Goal: Check status: Check status

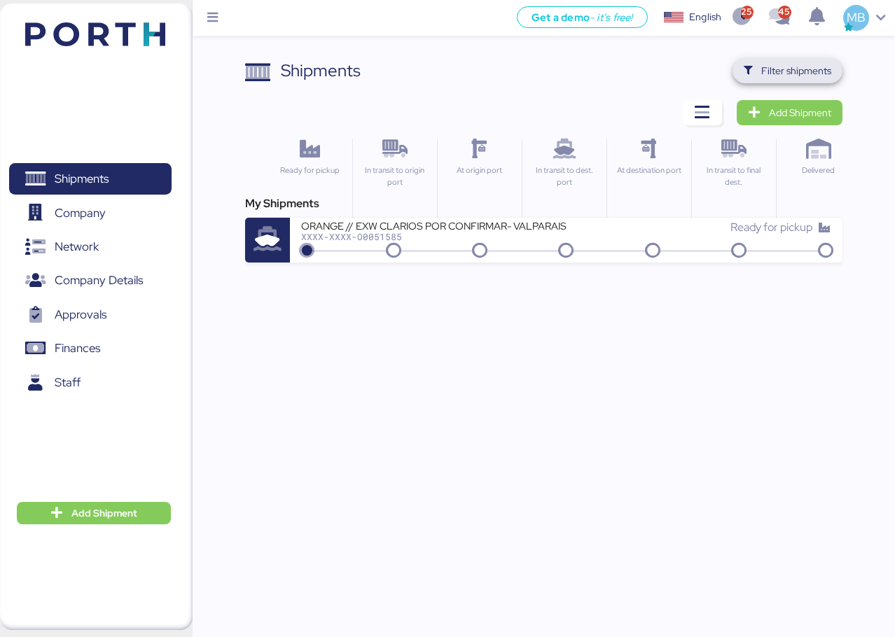
click at [788, 71] on span "Filter shipments" at bounding box center [796, 70] width 70 height 17
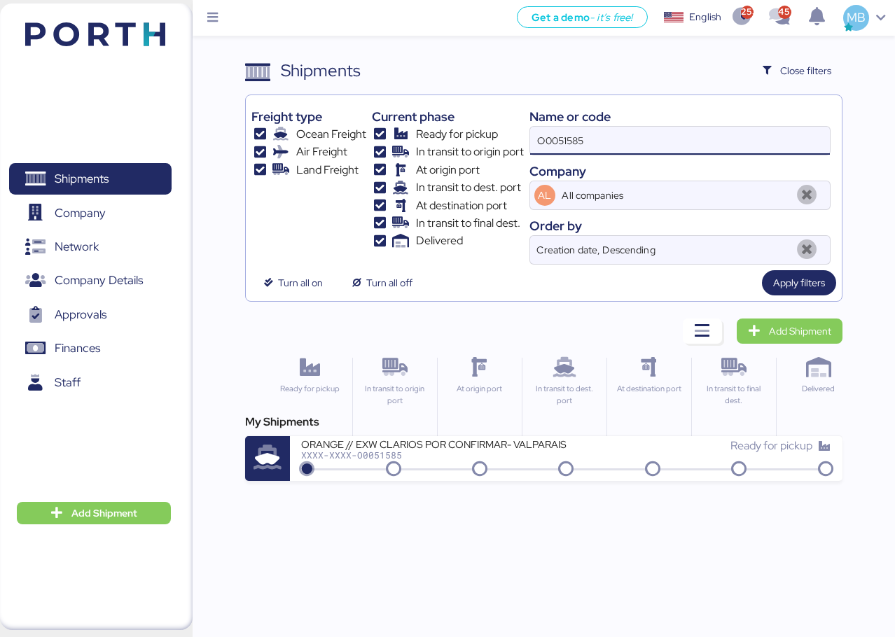
drag, startPoint x: 651, startPoint y: 142, endPoint x: 455, endPoint y: 120, distance: 197.3
click at [455, 120] on div "Freight type Ocean Freight Air Freight Land Freight Current phase Ready for pic…" at bounding box center [543, 183] width 585 height 164
paste input "O0051974"
type input "O0051974"
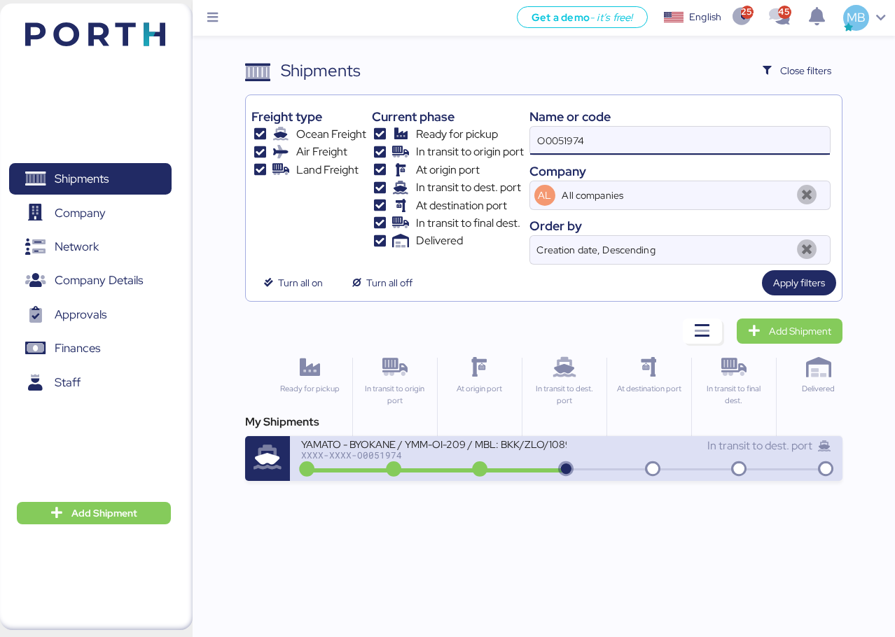
click at [517, 452] on div "XXXX-XXXX-O0051974" at bounding box center [433, 455] width 265 height 10
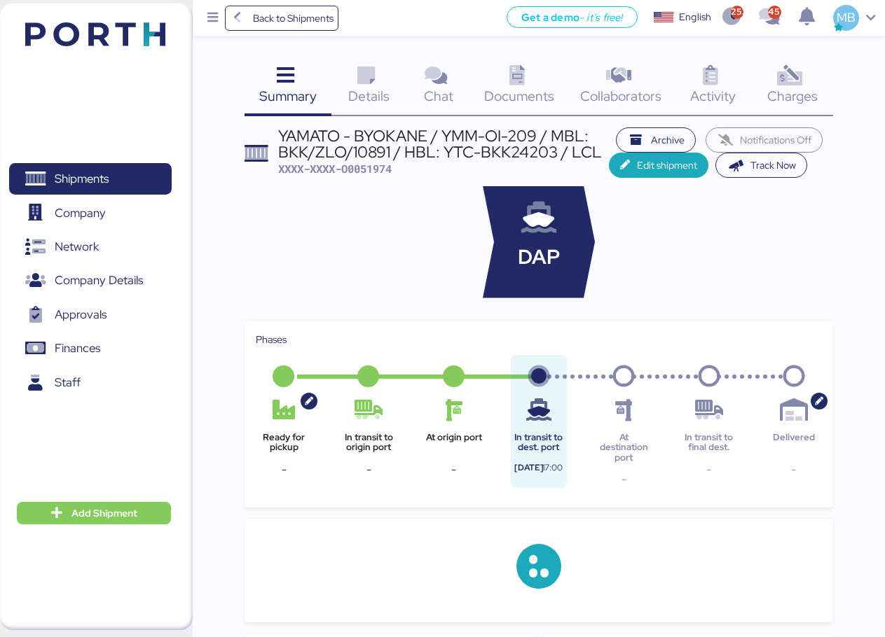
click at [808, 76] on div "Charges 0" at bounding box center [792, 87] width 81 height 58
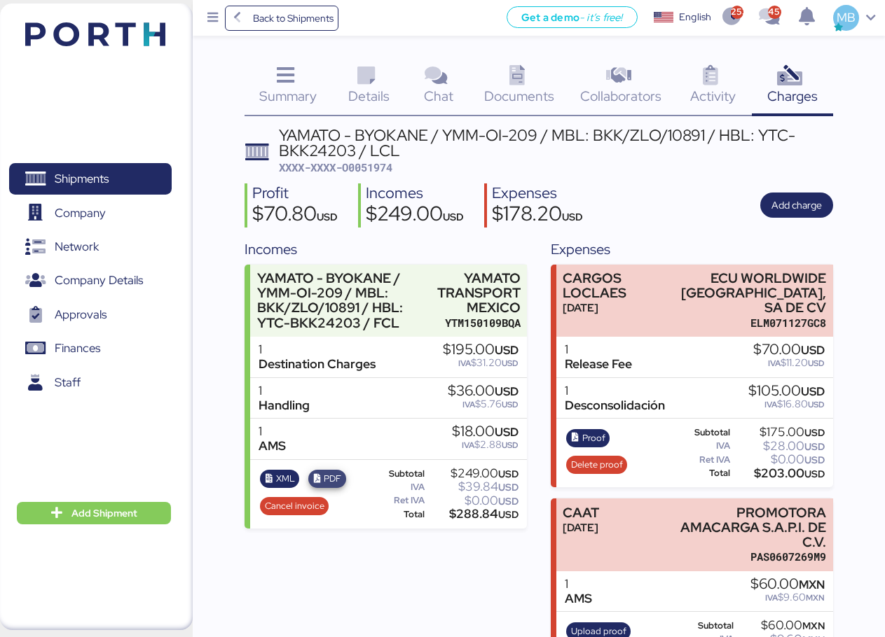
click at [336, 479] on span "PDF" at bounding box center [333, 478] width 18 height 15
click at [118, 174] on span "Shipments" at bounding box center [90, 179] width 151 height 20
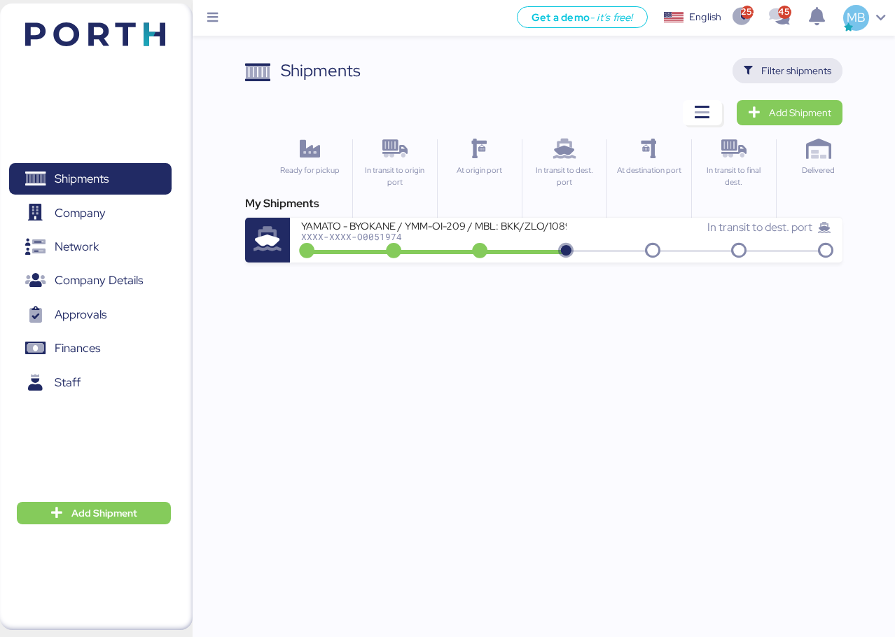
click at [807, 67] on span "Filter shipments" at bounding box center [796, 70] width 70 height 17
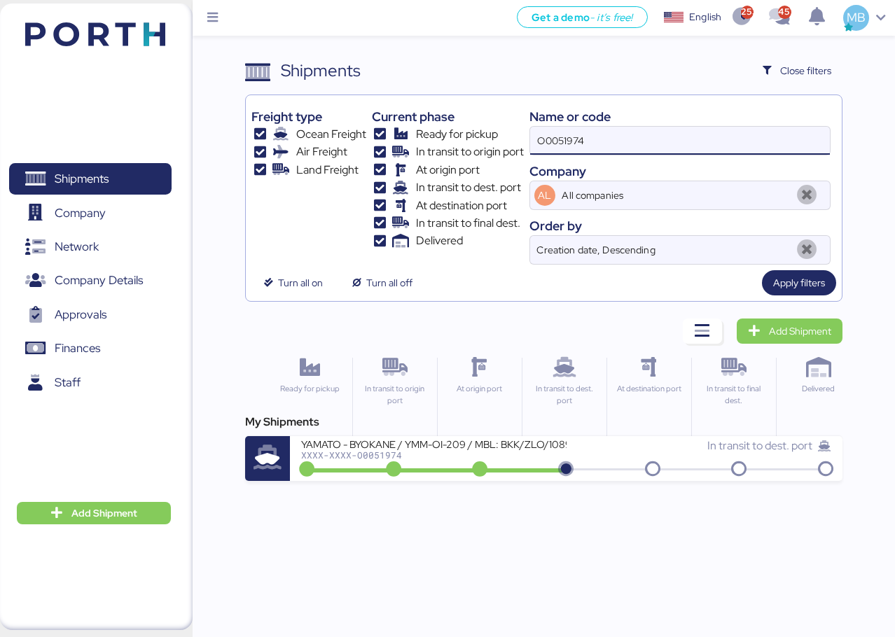
drag, startPoint x: 598, startPoint y: 146, endPoint x: 481, endPoint y: 130, distance: 118.9
click at [481, 130] on div "Freight type Ocean Freight Air Freight Land Freight Current phase Ready for pic…" at bounding box center [543, 183] width 585 height 164
paste input "O0052076"
type input "O0052076"
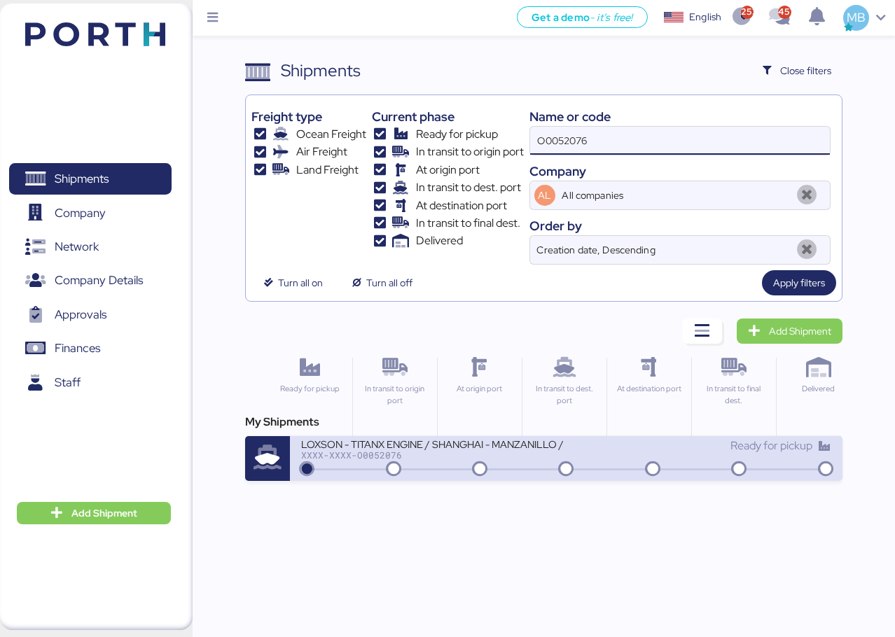
click at [504, 450] on div "LOXSON - TITANX ENGINE / SHANGHAI - MANZANILLO / MBL: OOLU8899436020 - HBL: SZM…" at bounding box center [433, 444] width 265 height 12
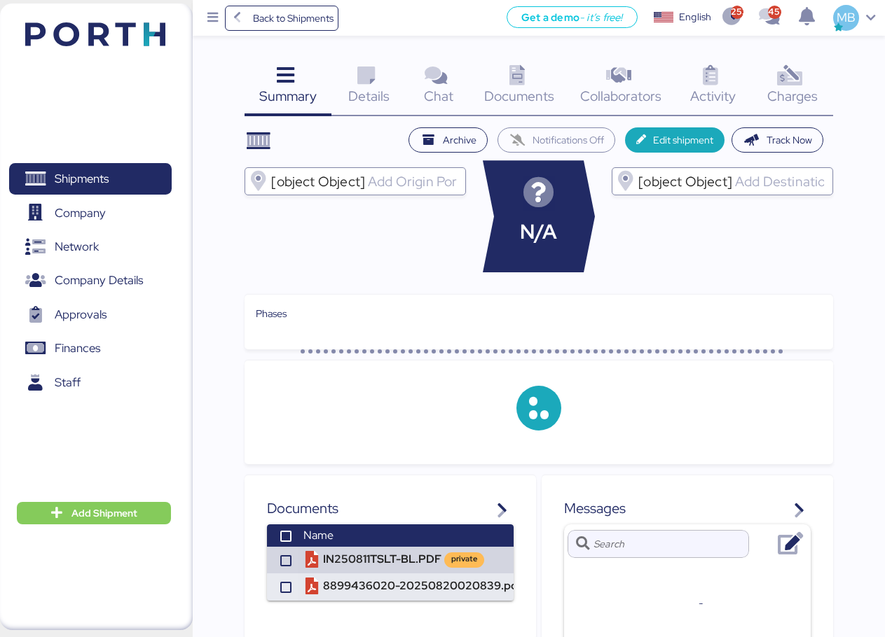
click at [815, 79] on div "Charges 0" at bounding box center [792, 87] width 81 height 58
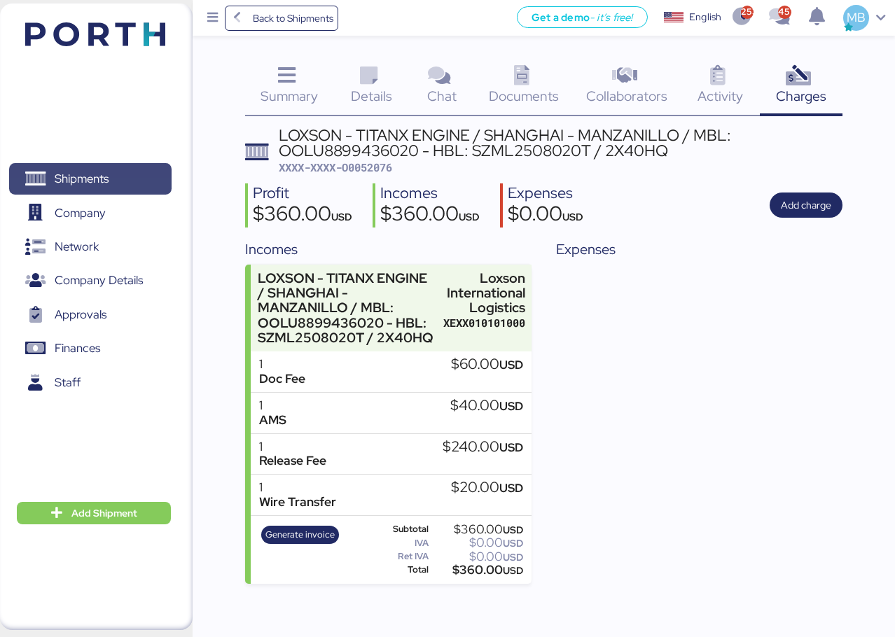
click at [80, 174] on span "Shipments" at bounding box center [82, 179] width 54 height 20
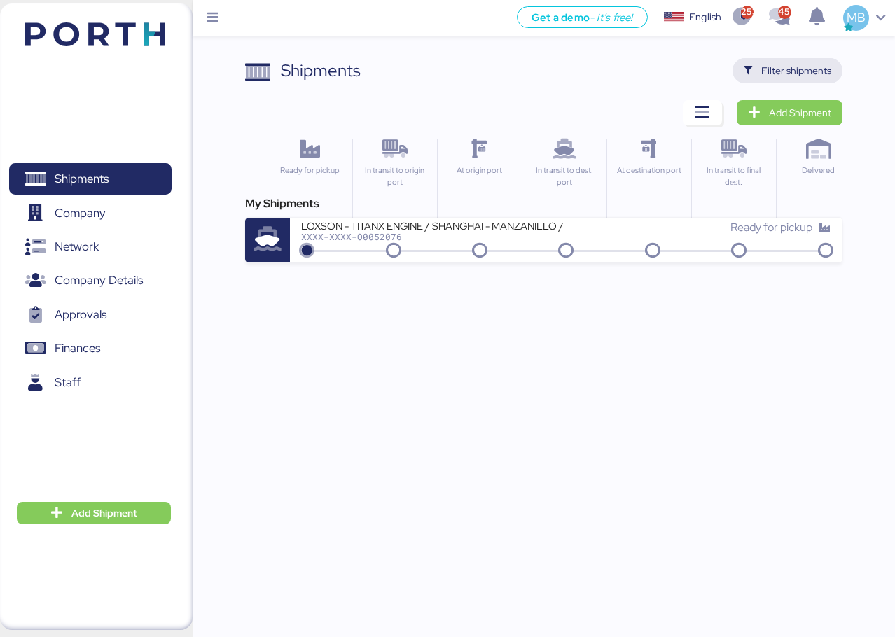
click at [768, 64] on span "Filter shipments" at bounding box center [796, 70] width 70 height 17
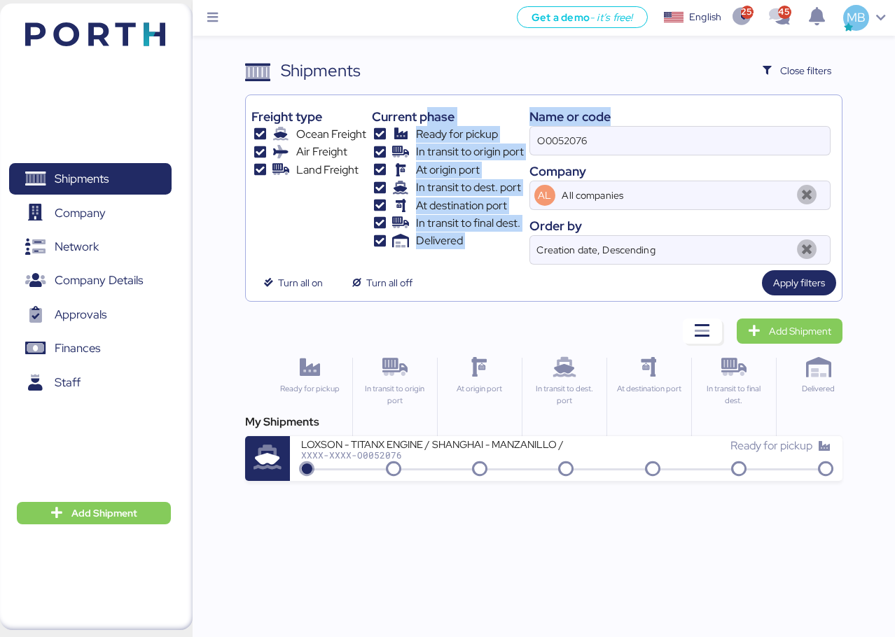
drag, startPoint x: 597, startPoint y: 125, endPoint x: 428, endPoint y: 122, distance: 168.9
click at [429, 122] on div "Freight type Ocean Freight Air Freight Land Freight Current phase Ready for pic…" at bounding box center [543, 183] width 585 height 164
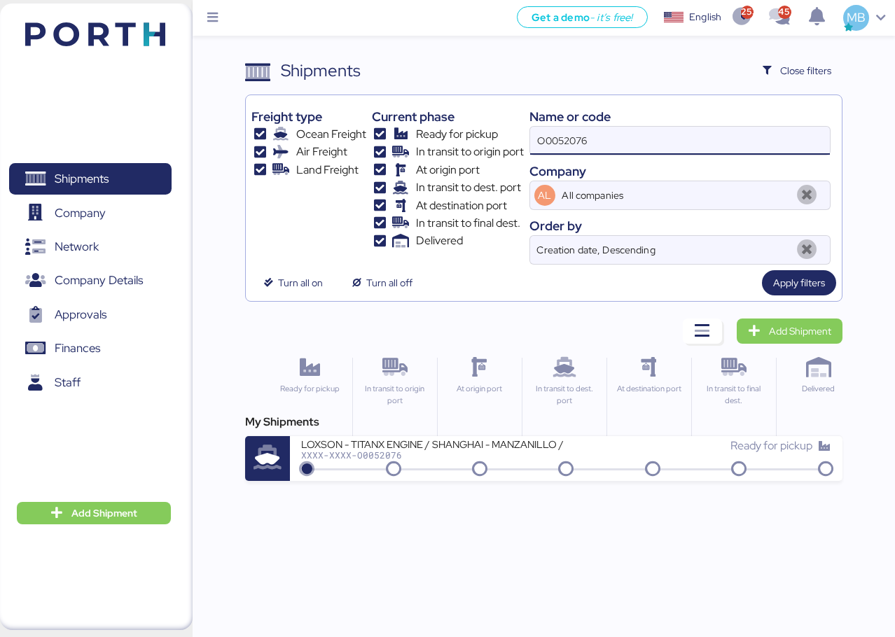
click at [624, 140] on input "O0052076" at bounding box center [680, 141] width 300 height 28
drag, startPoint x: 625, startPoint y: 140, endPoint x: 488, endPoint y: 123, distance: 137.7
click at [488, 123] on div "Freight type Ocean Freight Air Freight Land Freight Current phase Ready for pic…" at bounding box center [543, 183] width 585 height 164
paste input "O0052025"
type input "O0052025"
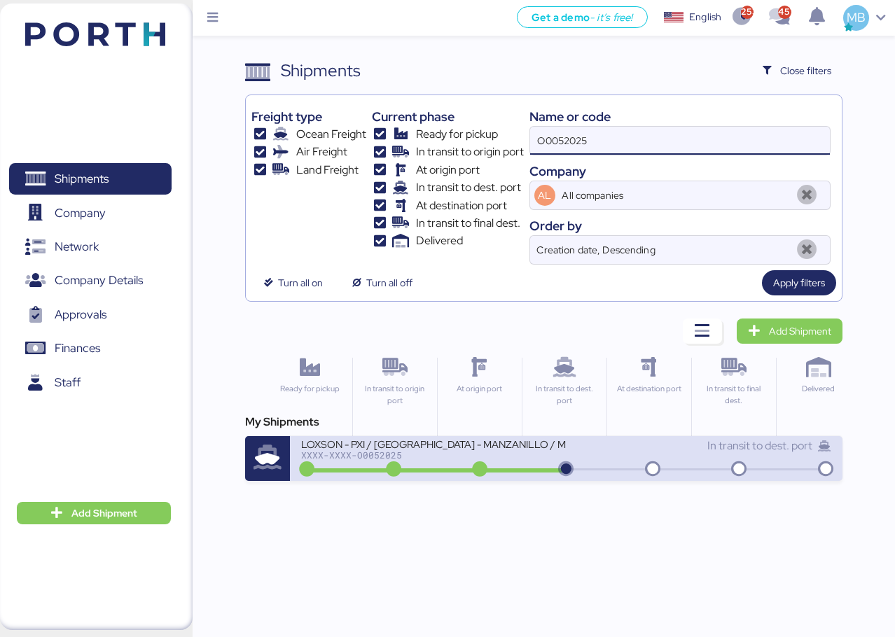
click at [521, 445] on div "LOXSON - PXI / [GEOGRAPHIC_DATA] - MANZANILLO / MBL: COSU6425323320 - HBL: CSSE…" at bounding box center [433, 444] width 265 height 12
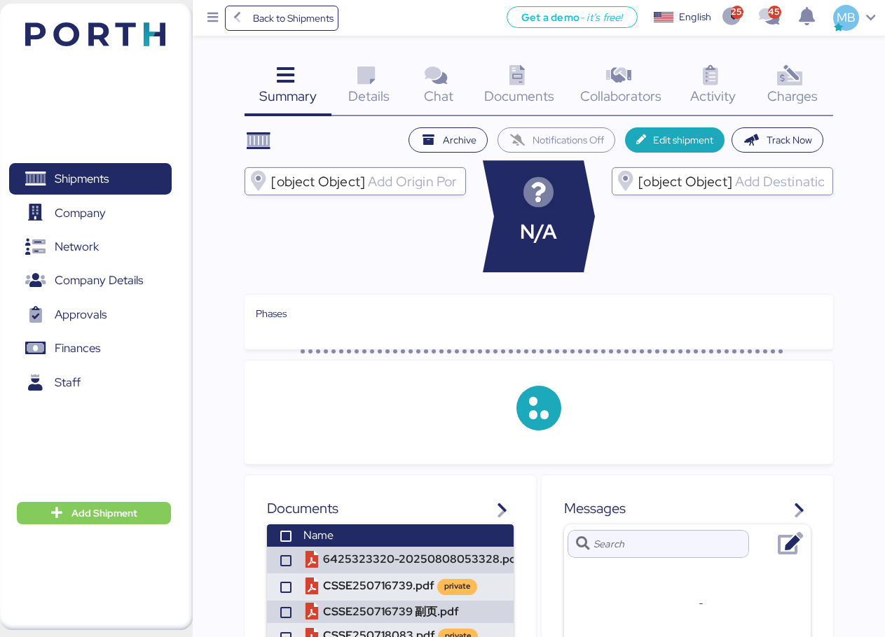
click at [813, 82] on div "Charges 0" at bounding box center [792, 87] width 81 height 58
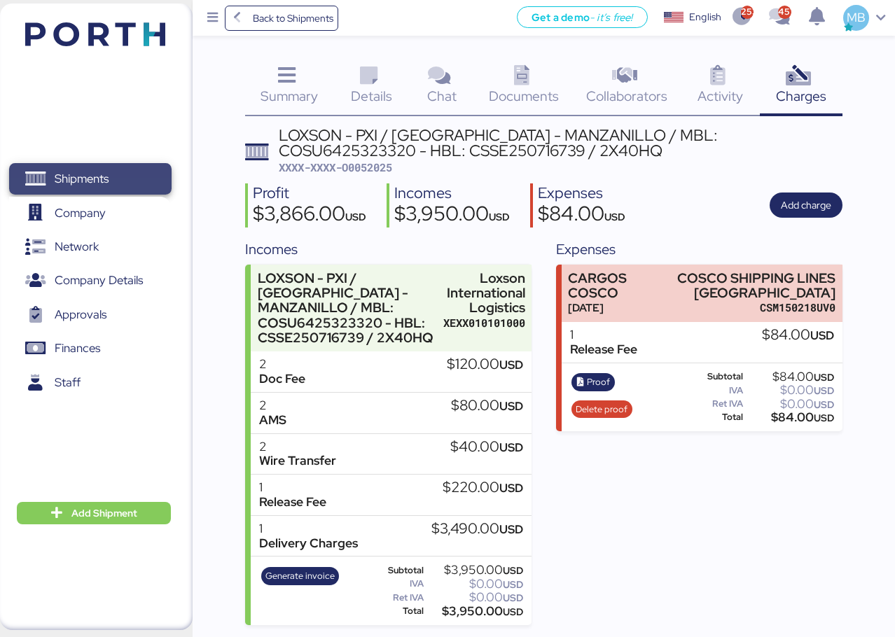
click at [105, 176] on span "Shipments" at bounding box center [82, 179] width 54 height 20
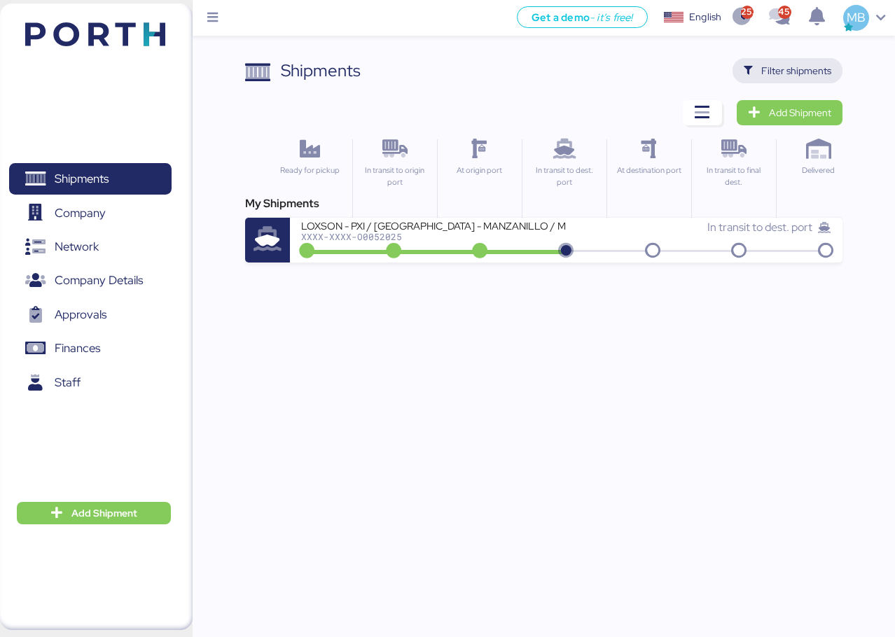
click at [829, 69] on span "Filter shipments" at bounding box center [796, 70] width 70 height 17
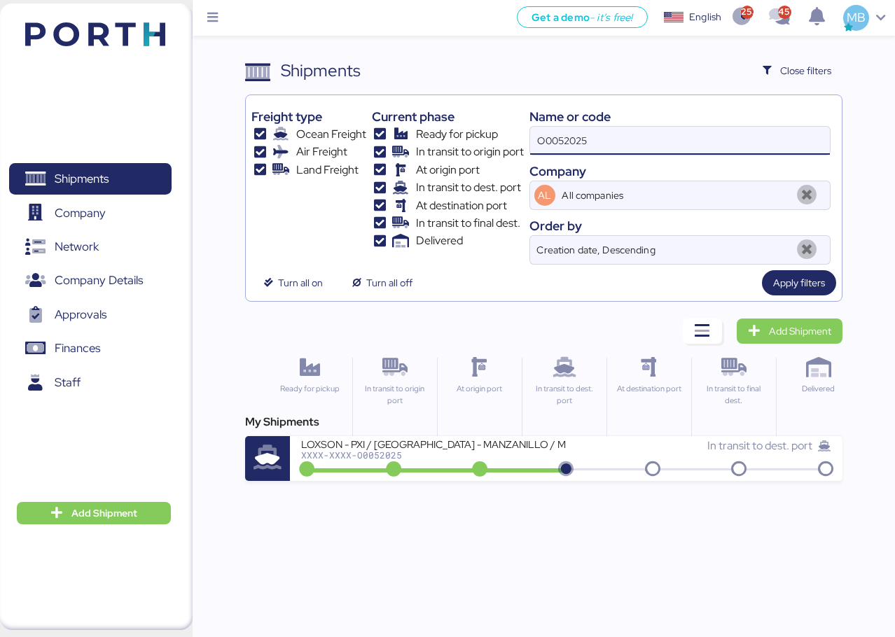
drag, startPoint x: 726, startPoint y: 130, endPoint x: 466, endPoint y: 137, distance: 260.7
click at [467, 137] on div "Freight type Ocean Freight Air Freight Land Freight Current phase Ready for pic…" at bounding box center [543, 183] width 585 height 164
paste input "O0052050"
type input "O0052050"
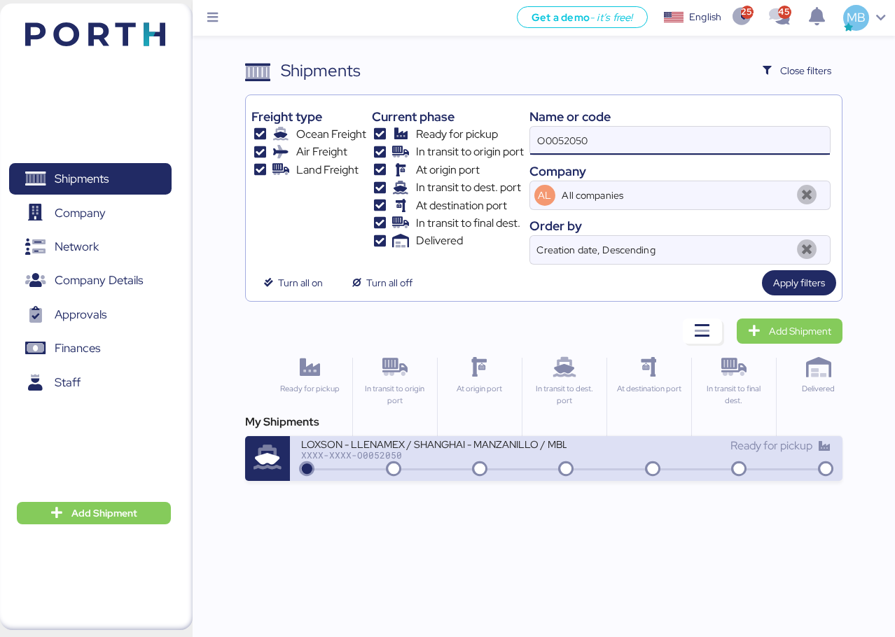
click at [472, 452] on div "XXXX-XXXX-O0052050" at bounding box center [433, 455] width 265 height 10
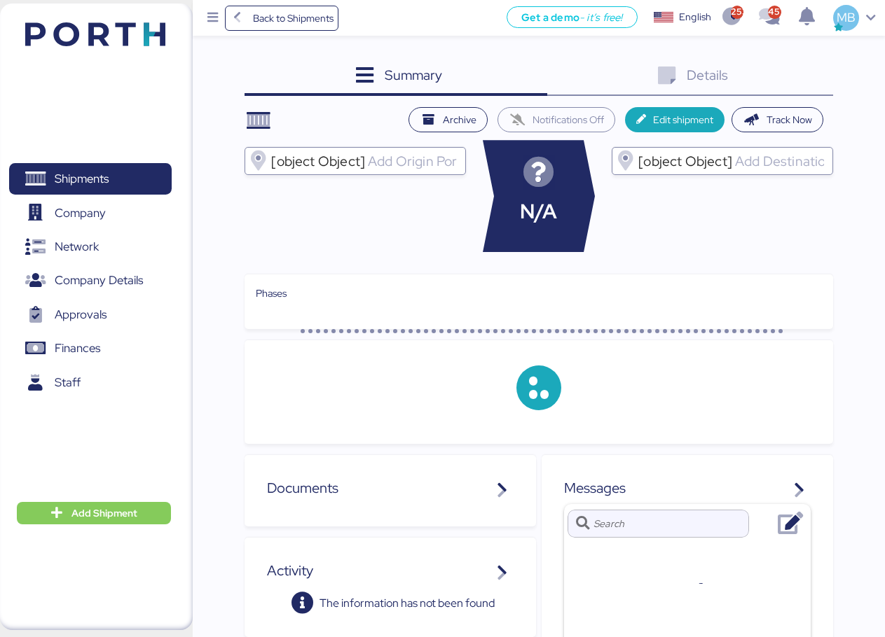
click at [808, 76] on div "Details 0" at bounding box center [690, 77] width 286 height 38
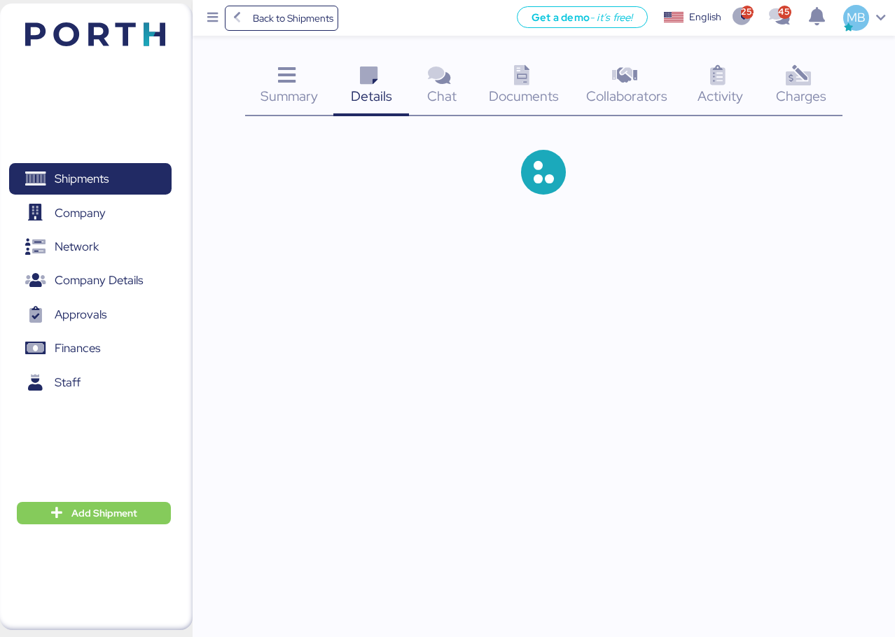
click at [821, 83] on div "Charges 0" at bounding box center [801, 87] width 83 height 58
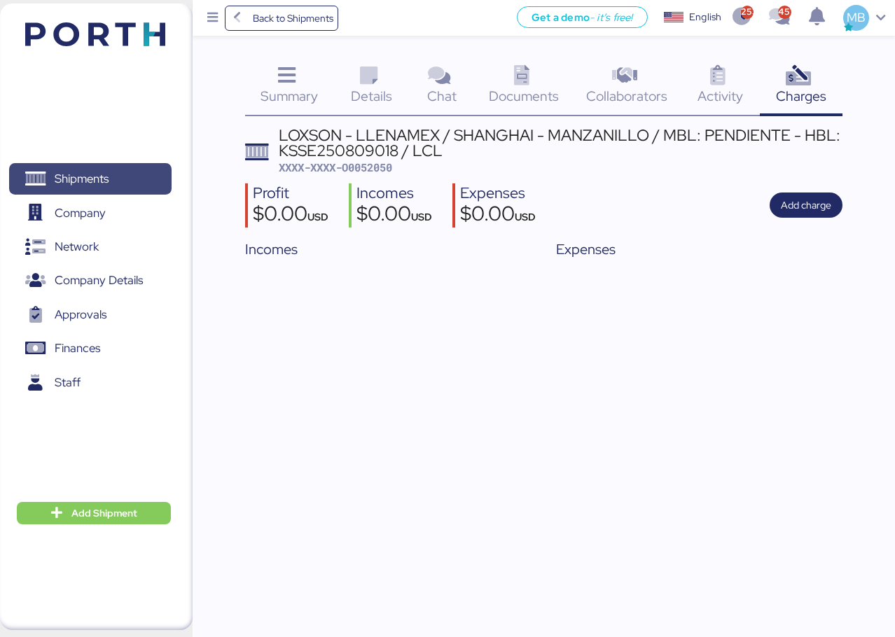
click at [90, 177] on span "Shipments" at bounding box center [82, 179] width 54 height 20
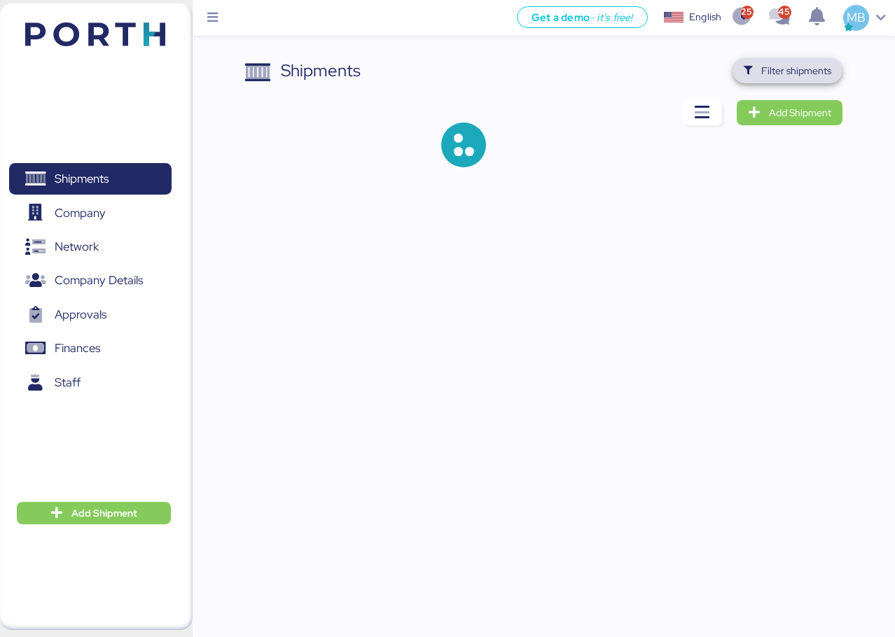
click at [810, 74] on span "Filter shipments" at bounding box center [796, 70] width 70 height 17
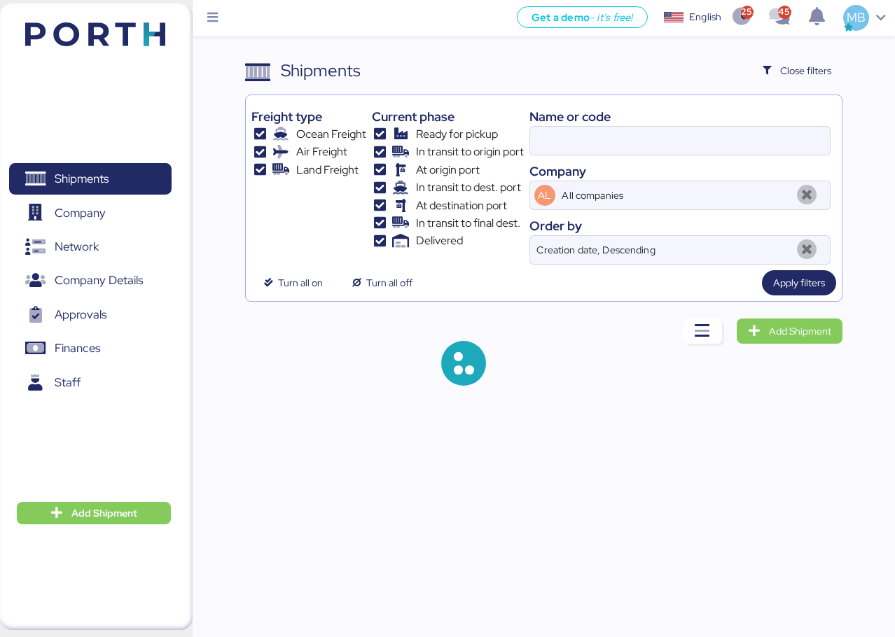
type input "O0052050"
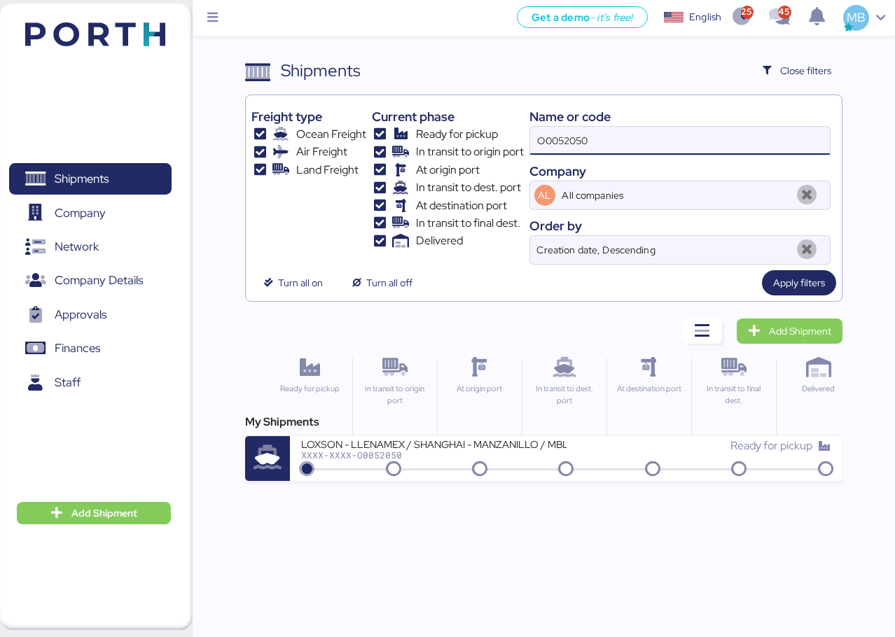
drag, startPoint x: 636, startPoint y: 137, endPoint x: 446, endPoint y: 130, distance: 190.7
click at [446, 130] on div "Freight type Ocean Freight Air Freight Land Freight Current phase Ready for pic…" at bounding box center [543, 183] width 585 height 164
paste input "O0051922"
type input "O0051922"
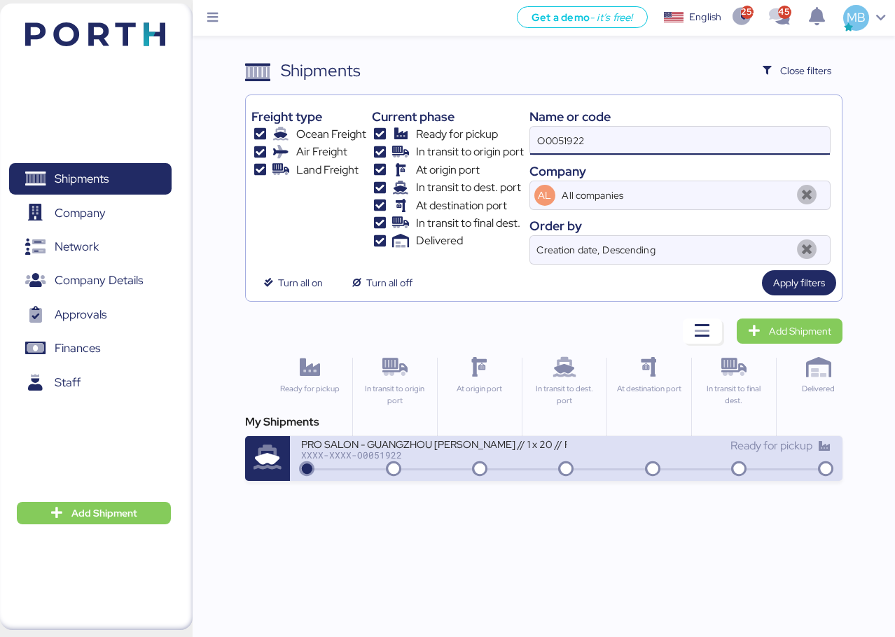
click at [512, 457] on div "XXXX-XXXX-O0051922" at bounding box center [433, 455] width 265 height 10
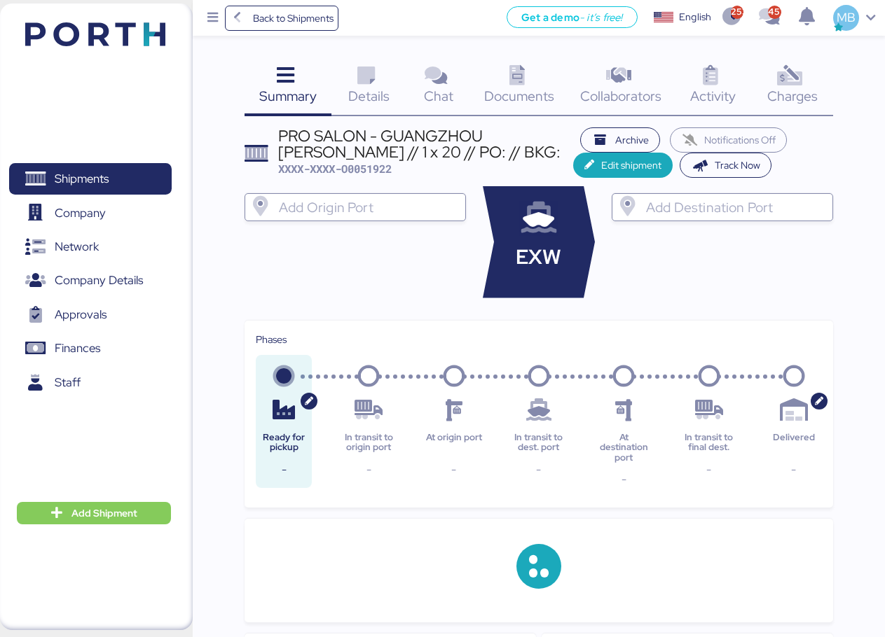
click at [788, 92] on span "Charges" at bounding box center [792, 96] width 50 height 18
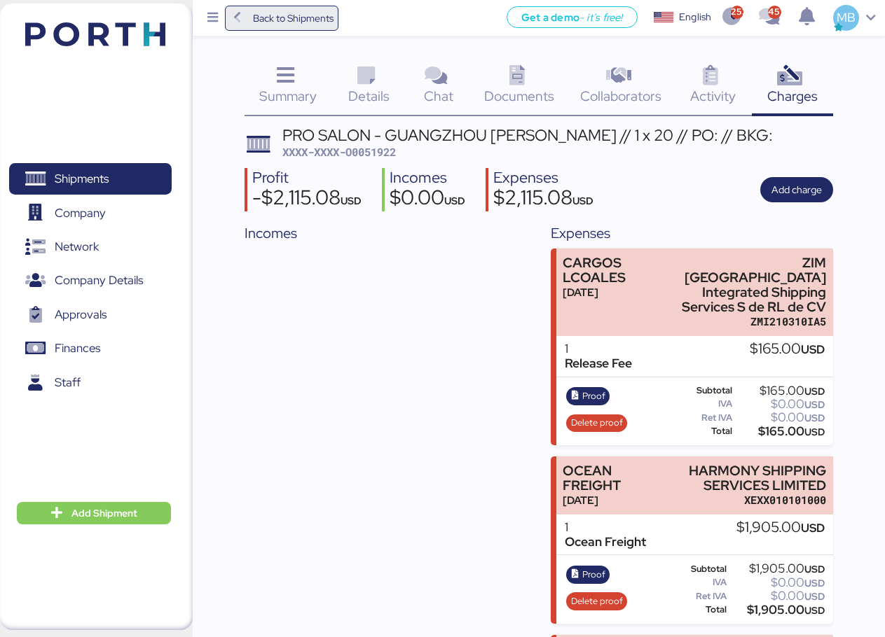
click at [293, 22] on span "Back to Shipments" at bounding box center [293, 18] width 81 height 17
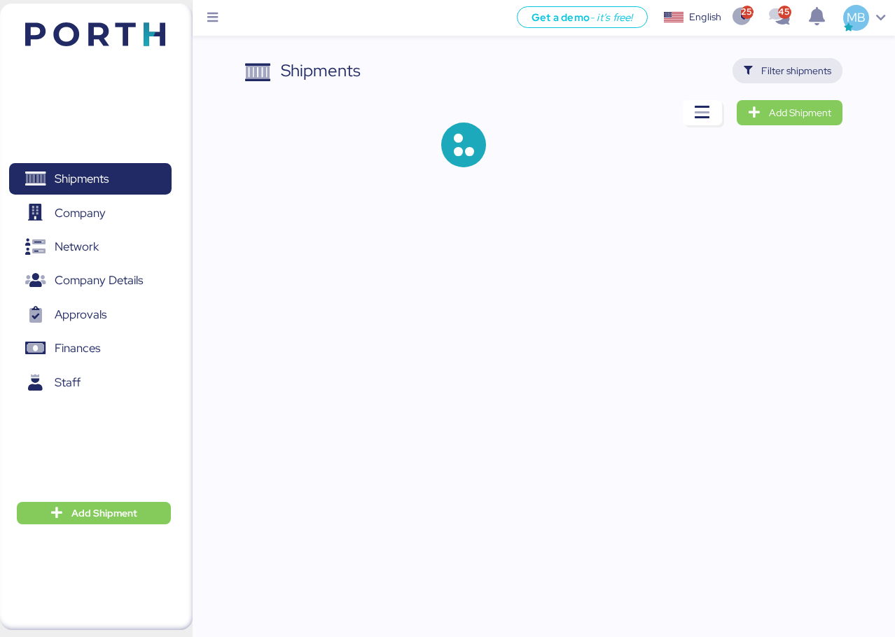
click at [804, 67] on span "Filter shipments" at bounding box center [796, 70] width 70 height 17
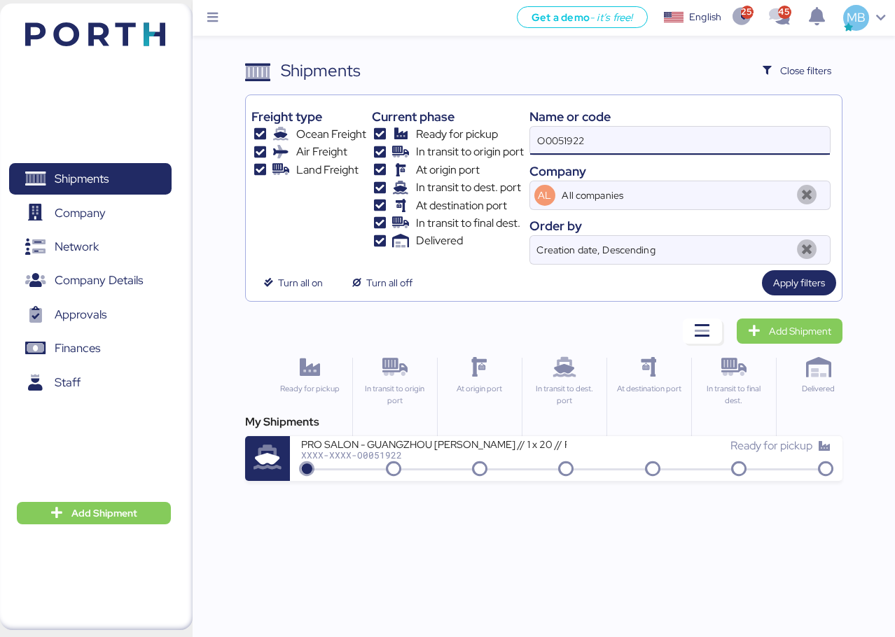
drag, startPoint x: 631, startPoint y: 138, endPoint x: 487, endPoint y: 139, distance: 144.3
click at [487, 139] on div "Freight type Ocean Freight Air Freight Land Freight Current phase Ready for pic…" at bounding box center [543, 183] width 585 height 164
paste input "O0052010"
type input "O0052010"
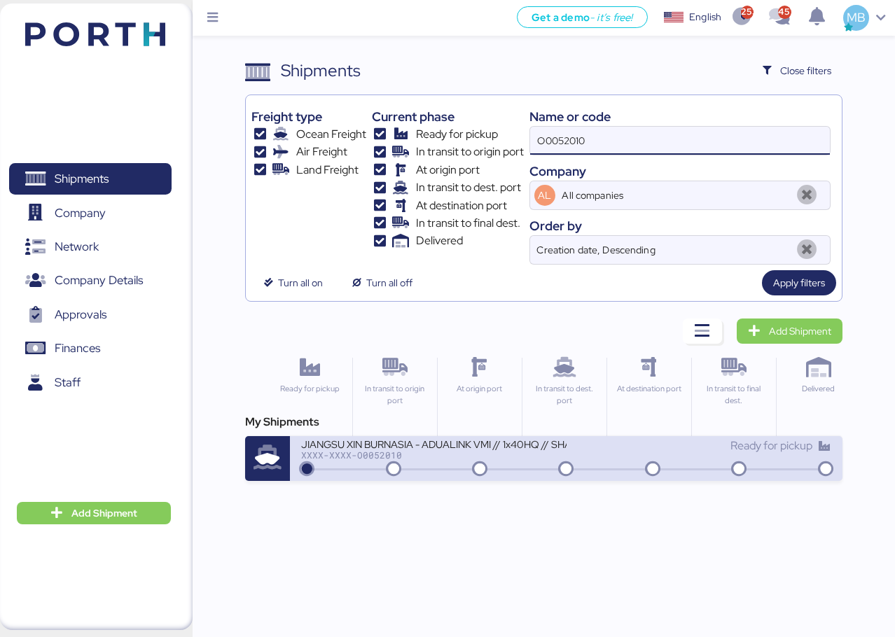
click at [591, 468] on icon at bounding box center [565, 469] width 67 height 15
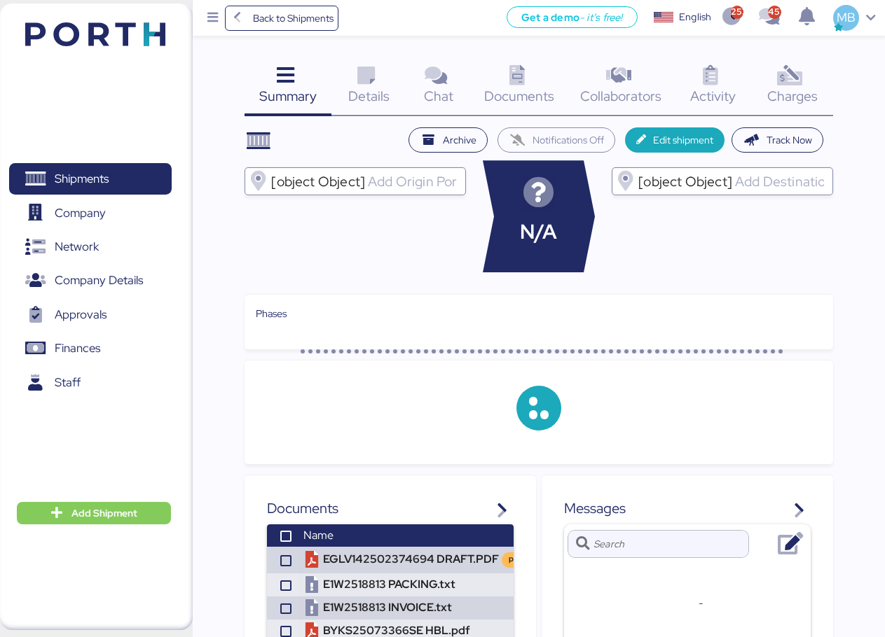
click at [797, 81] on icon at bounding box center [790, 76] width 30 height 20
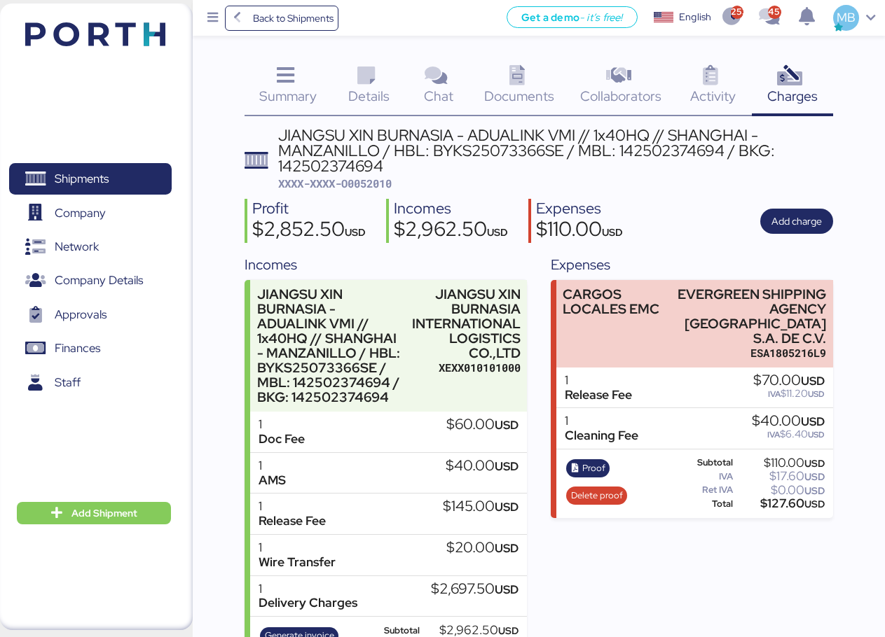
scroll to position [60, 0]
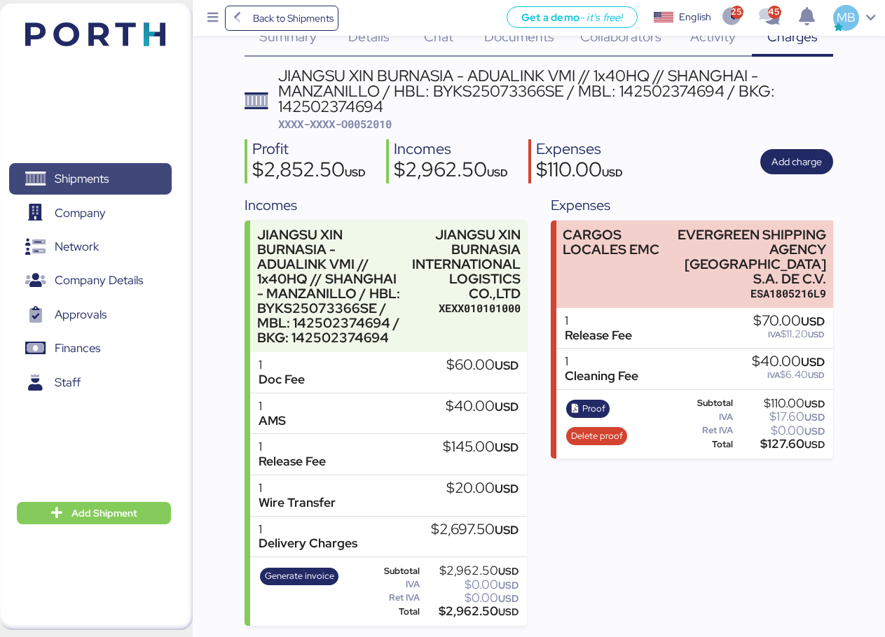
click at [106, 185] on span "Shipments" at bounding box center [82, 179] width 54 height 20
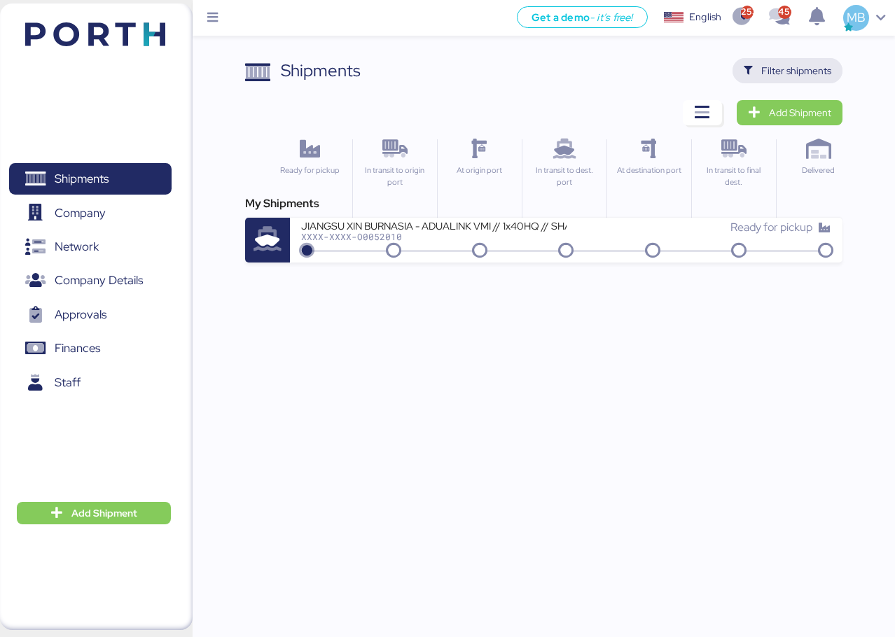
click at [825, 69] on span "Filter shipments" at bounding box center [796, 70] width 70 height 17
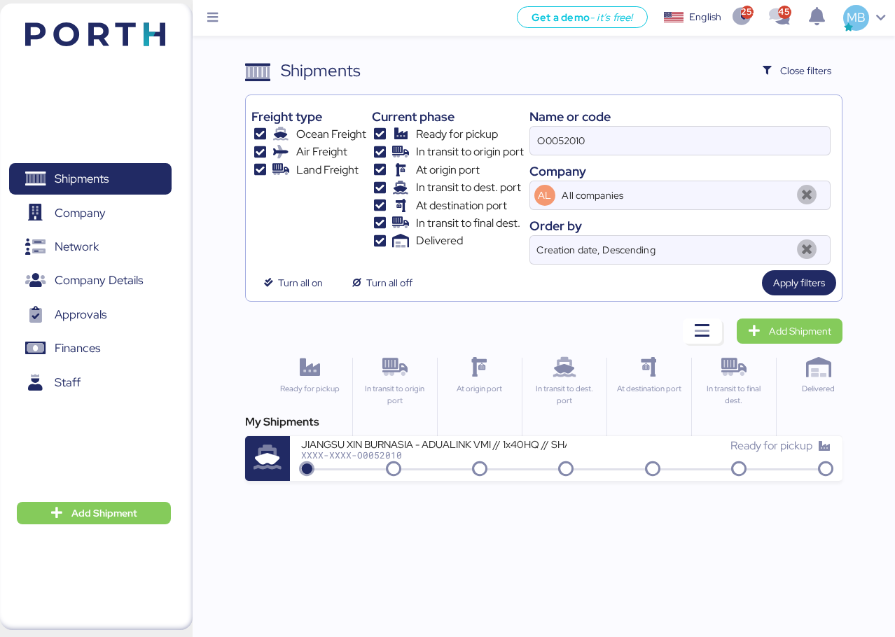
drag, startPoint x: 645, startPoint y: 140, endPoint x: 434, endPoint y: 116, distance: 212.9
click at [434, 116] on div "Freight type Ocean Freight Air Freight Land Freight Current phase Ready for pic…" at bounding box center [543, 183] width 585 height 164
paste input "O0051988"
type input "O0051988"
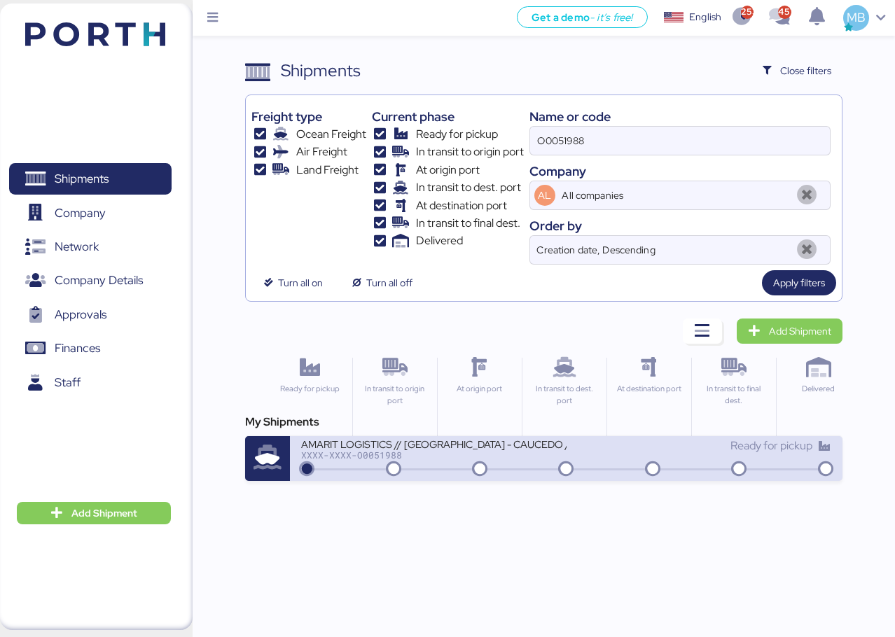
click at [412, 439] on div "AMARIT LOGISTICS // [GEOGRAPHIC_DATA] - CAUCEDO // 1X40" at bounding box center [433, 444] width 265 height 12
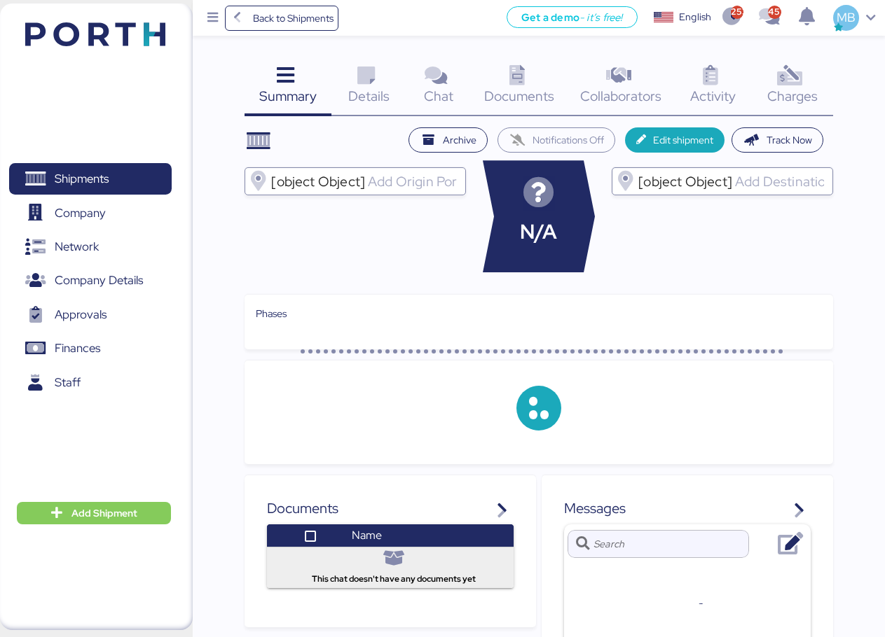
click at [813, 75] on div "Charges 0" at bounding box center [792, 87] width 81 height 58
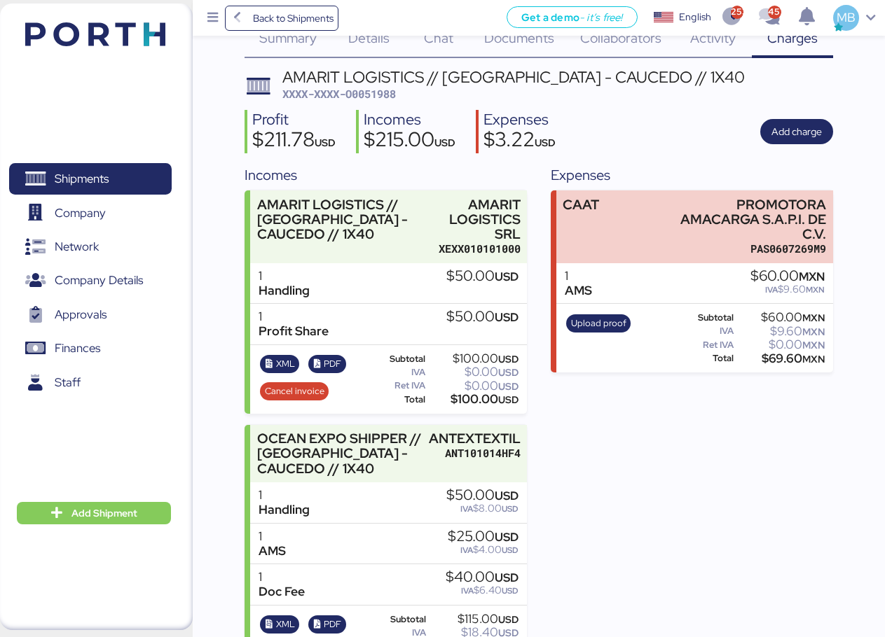
scroll to position [106, 0]
